Goal: Find specific page/section: Find specific page/section

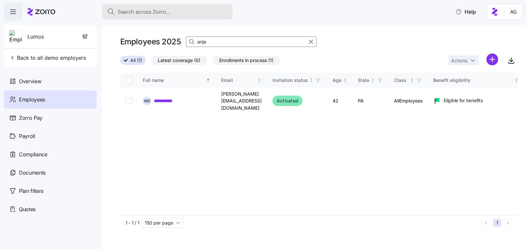
click at [163, 13] on span "Search across Zorro..." at bounding box center [144, 12] width 53 height 8
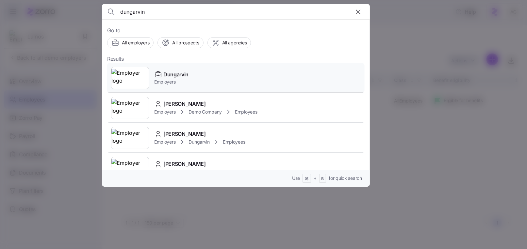
type input "dungarvin"
click at [189, 75] on div "Dungarvin Employers" at bounding box center [235, 78] width 257 height 30
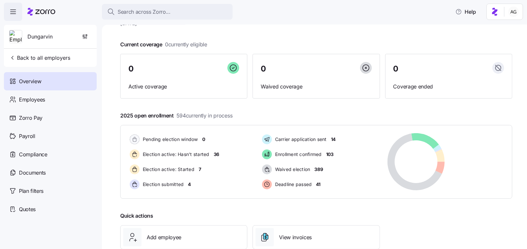
scroll to position [27, 0]
click at [51, 99] on div "Employees" at bounding box center [50, 99] width 93 height 18
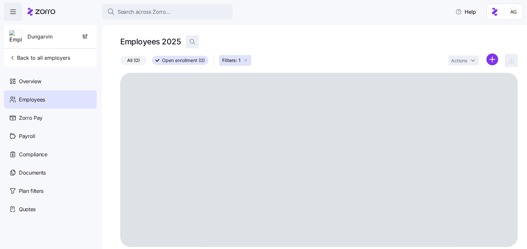
click at [191, 39] on icon "button" at bounding box center [192, 42] width 7 height 7
click at [205, 41] on input at bounding box center [251, 42] width 131 height 10
type input "[PERSON_NAME]"
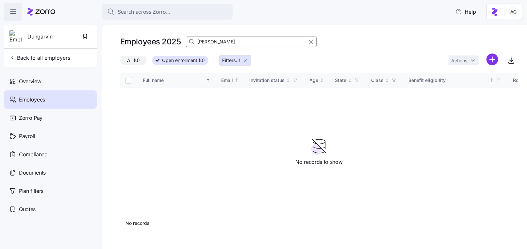
click at [244, 62] on icon "button" at bounding box center [245, 60] width 5 height 5
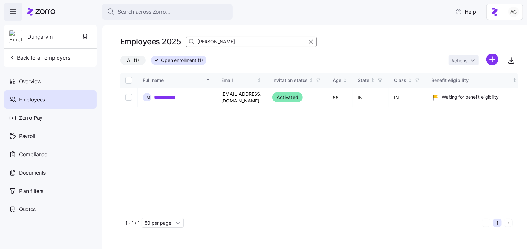
click at [141, 61] on label "All (1)" at bounding box center [132, 60] width 25 height 9
click at [120, 62] on input "All (1)" at bounding box center [120, 62] width 0 height 0
click at [181, 96] on link "**********" at bounding box center [170, 97] width 32 height 7
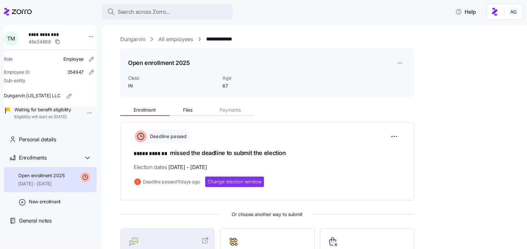
click at [187, 39] on link "All employees" at bounding box center [175, 39] width 35 height 8
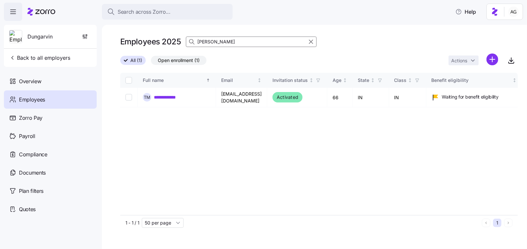
click at [212, 42] on input "[PERSON_NAME]" at bounding box center [251, 42] width 131 height 10
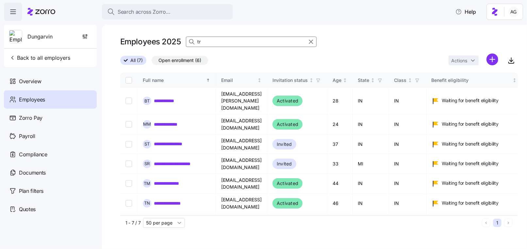
type input "t"
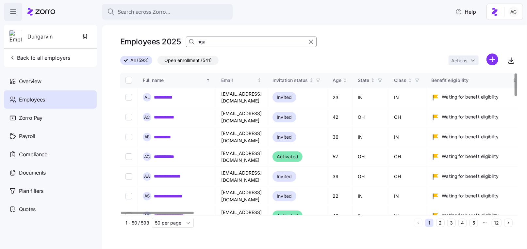
click at [206, 43] on input "nga" at bounding box center [251, 42] width 131 height 10
type input "n"
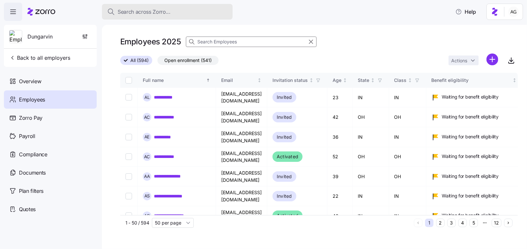
click at [174, 16] on button "Search across Zorro..." at bounding box center [167, 12] width 131 height 16
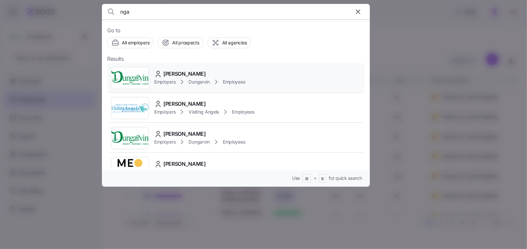
type input "nga"
click at [191, 71] on span "[PERSON_NAME]" at bounding box center [184, 74] width 42 height 8
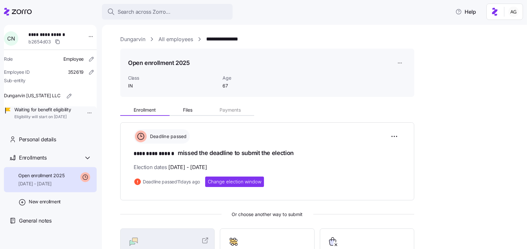
click at [167, 36] on link "All employees" at bounding box center [175, 39] width 35 height 8
click at [133, 37] on link "Dungarvin" at bounding box center [132, 39] width 25 height 8
